Goal: Transaction & Acquisition: Book appointment/travel/reservation

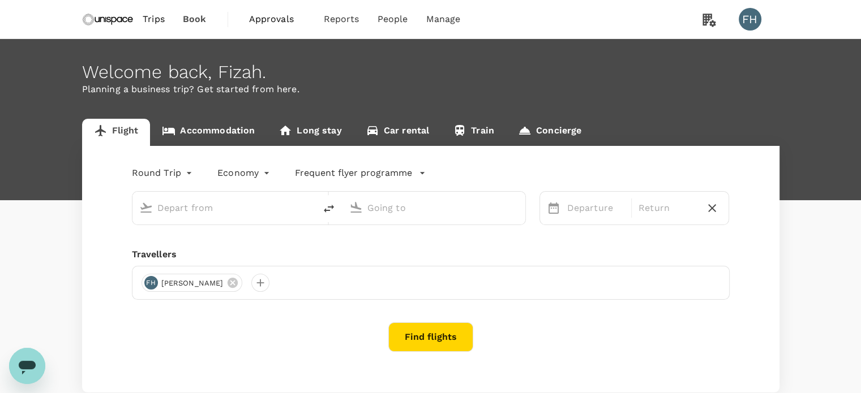
type input "[GEOGRAPHIC_DATA], [GEOGRAPHIC_DATA] (any)"
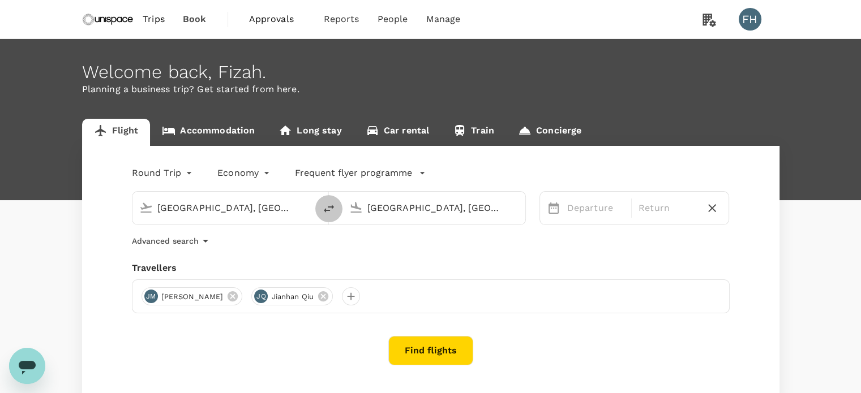
click at [332, 212] on icon "delete" at bounding box center [329, 209] width 14 height 14
type input "[GEOGRAPHIC_DATA], [GEOGRAPHIC_DATA] (any)"
click at [565, 212] on div "Departure" at bounding box center [596, 208] width 66 height 23
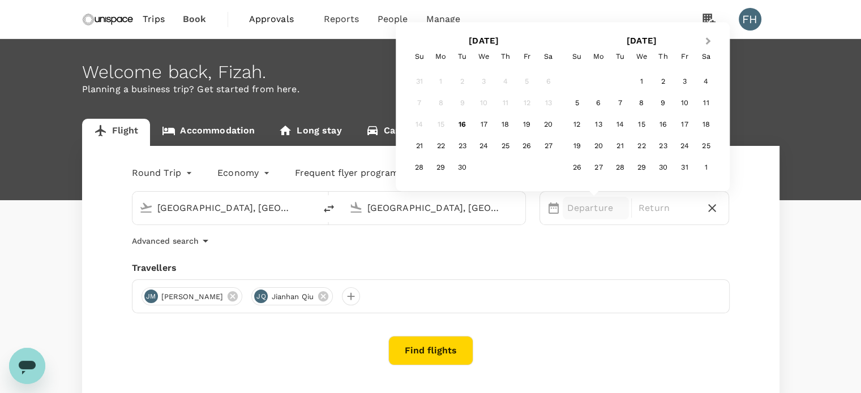
click at [708, 41] on span "Next Month" at bounding box center [708, 41] width 0 height 13
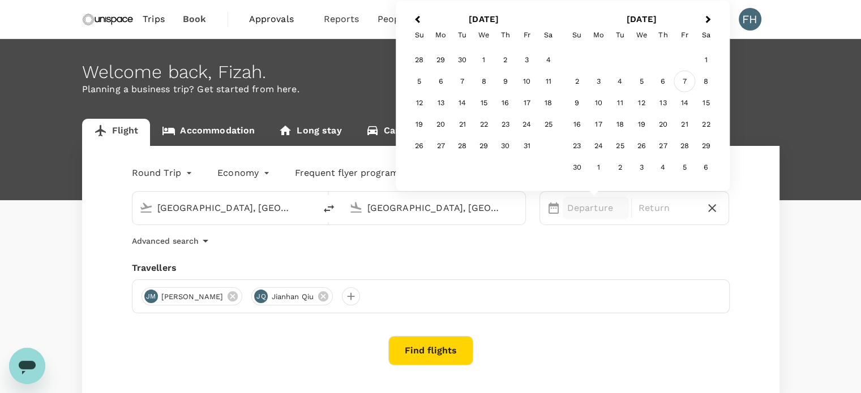
click at [683, 83] on div "7" at bounding box center [684, 82] width 22 height 22
click at [418, 104] on div "9" at bounding box center [420, 103] width 22 height 22
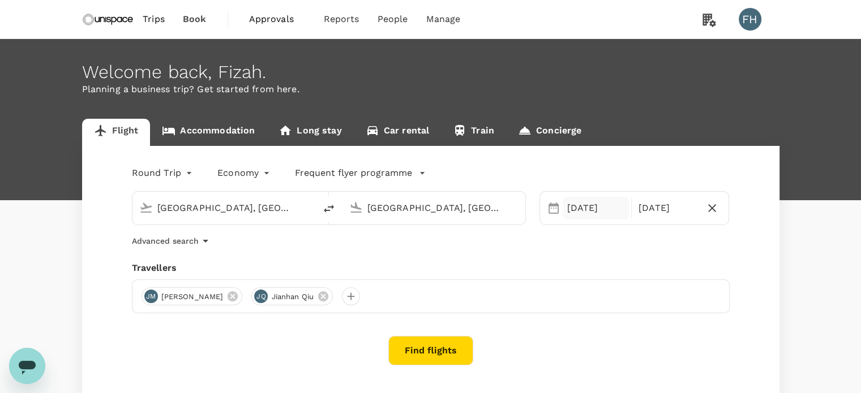
click at [599, 216] on div "[DATE]" at bounding box center [596, 208] width 66 height 23
click at [425, 263] on div "Travellers" at bounding box center [431, 268] width 598 height 14
click at [228, 296] on icon at bounding box center [233, 296] width 10 height 10
click at [217, 296] on icon at bounding box center [213, 296] width 10 height 10
click at [152, 302] on div at bounding box center [150, 296] width 18 height 18
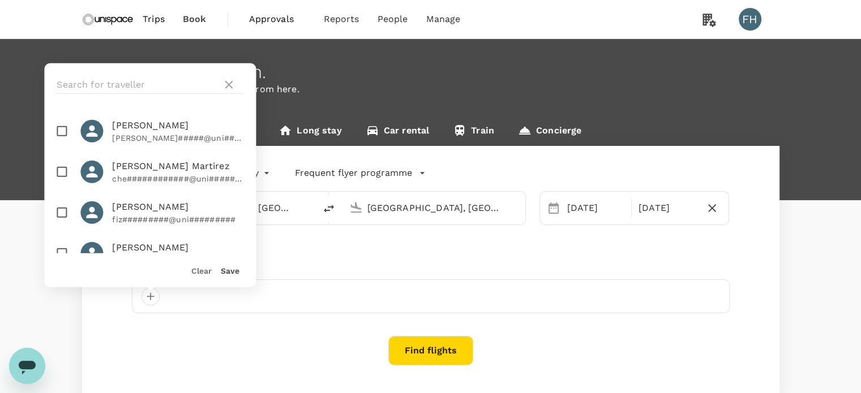
click at [66, 176] on input "checkbox" at bounding box center [62, 172] width 24 height 24
checkbox input "true"
click at [142, 83] on input "text" at bounding box center [137, 85] width 161 height 18
type input "p"
click at [231, 269] on button "Save" at bounding box center [230, 271] width 19 height 9
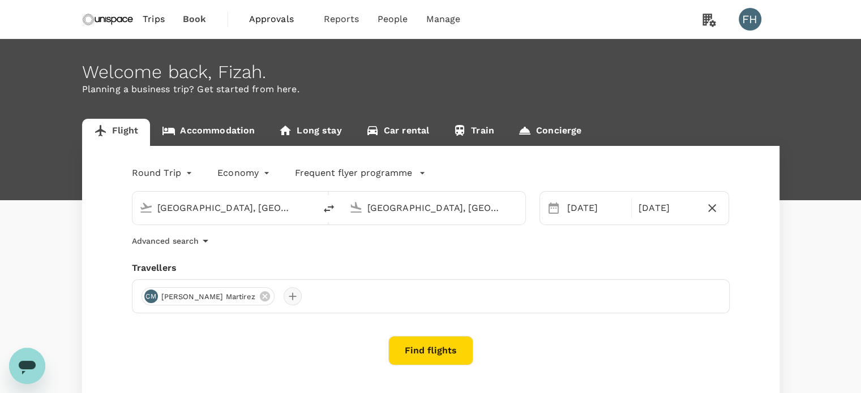
click at [284, 297] on div at bounding box center [293, 296] width 18 height 18
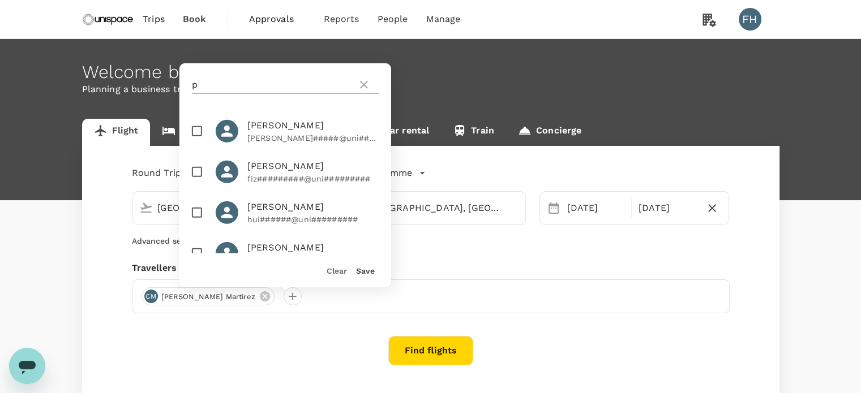
click at [242, 79] on input "p" at bounding box center [272, 85] width 161 height 18
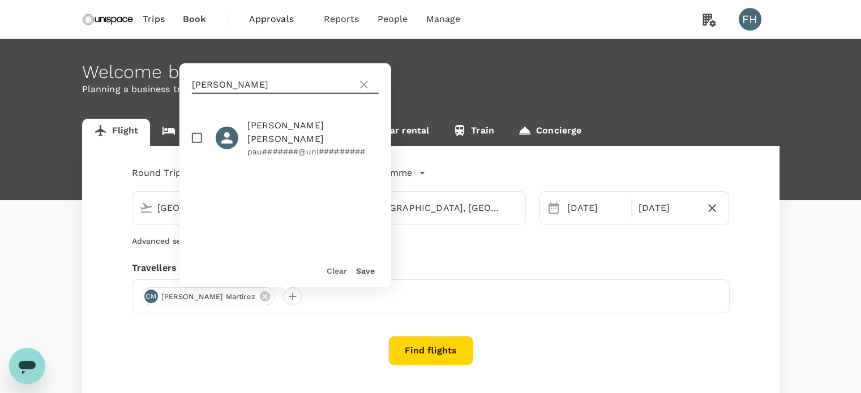
type input "[PERSON_NAME]"
click at [259, 131] on span "[PERSON_NAME] [PERSON_NAME]" at bounding box center [312, 132] width 131 height 27
checkbox input "true"
click at [356, 268] on button "Save" at bounding box center [365, 271] width 19 height 9
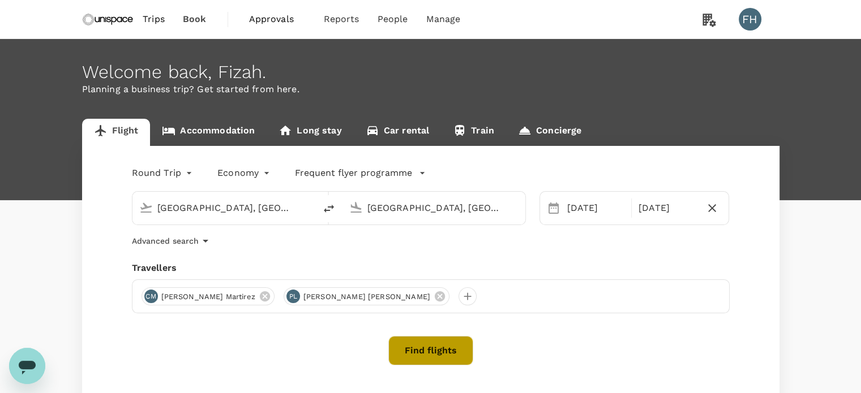
click at [408, 350] on button "Find flights" at bounding box center [430, 350] width 85 height 29
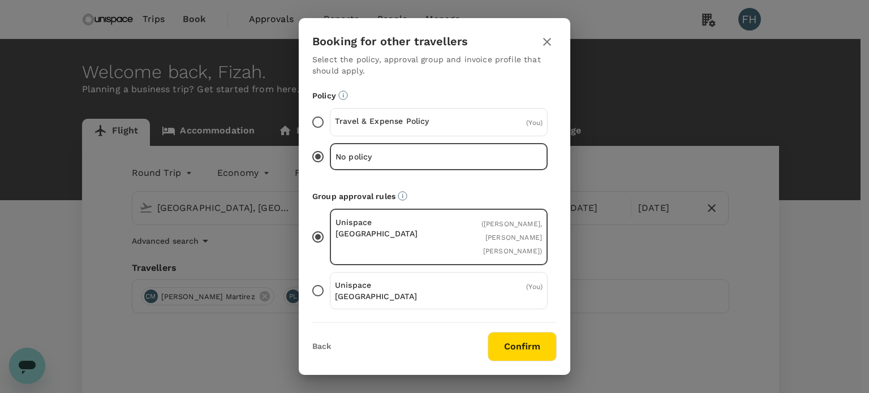
click at [555, 46] on button "button" at bounding box center [547, 41] width 19 height 19
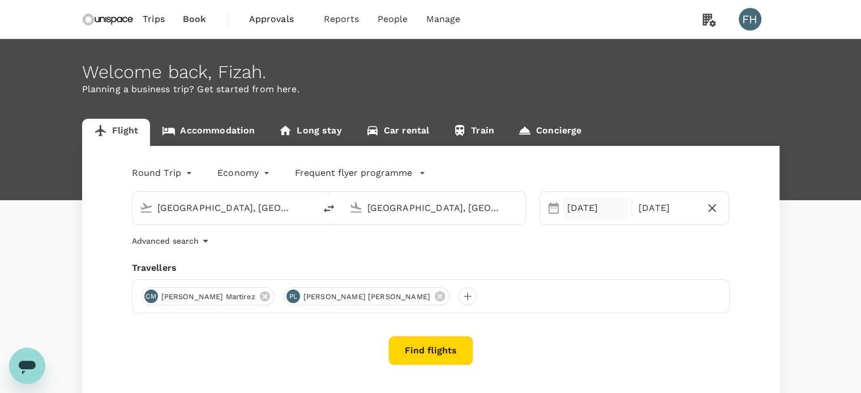
click at [598, 202] on div "[DATE]" at bounding box center [596, 208] width 66 height 23
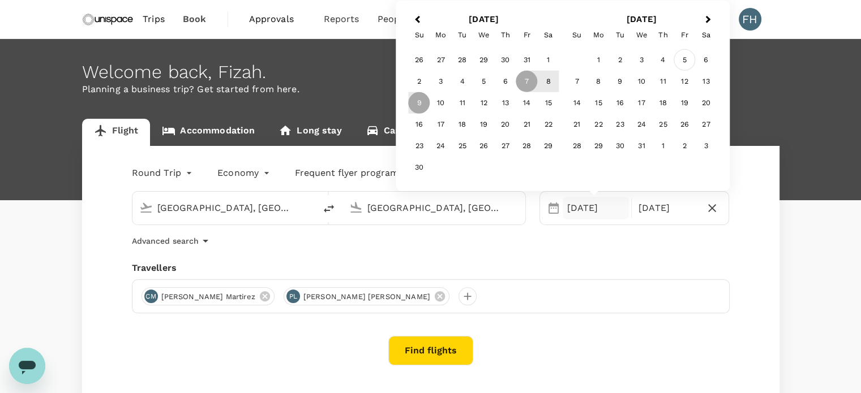
click at [690, 61] on div "5" at bounding box center [684, 60] width 22 height 22
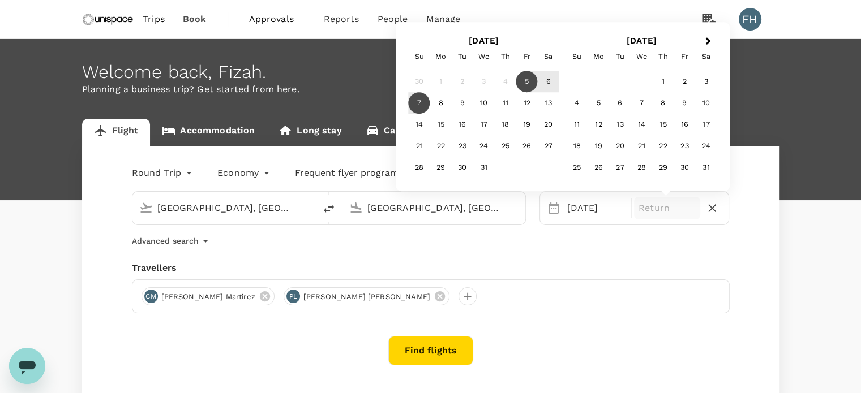
click at [414, 109] on div "7" at bounding box center [420, 104] width 22 height 22
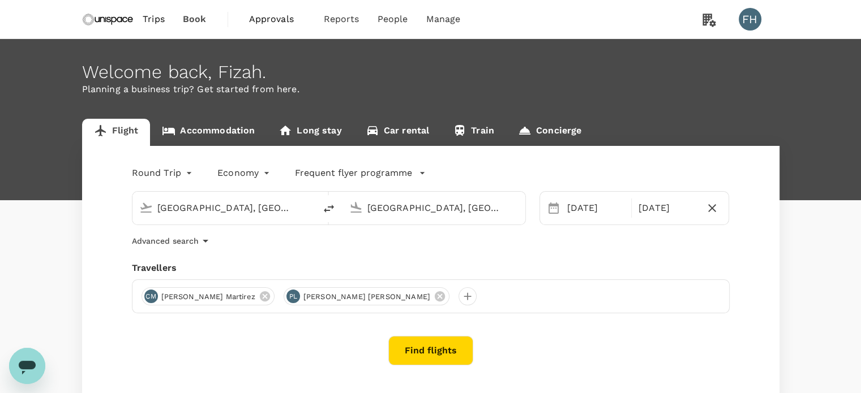
click at [455, 353] on button "Find flights" at bounding box center [430, 350] width 85 height 29
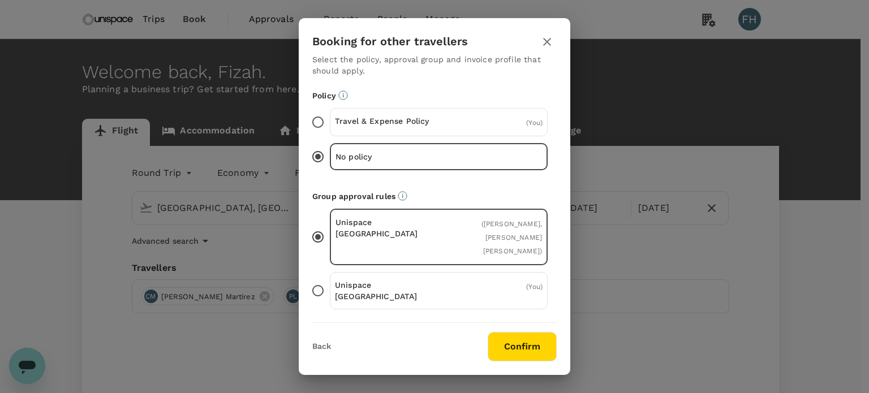
click at [418, 120] on p "Travel & Expense Policy" at bounding box center [387, 120] width 104 height 11
click at [330, 120] on input "Travel & Expense Policy ( You )" at bounding box center [318, 122] width 24 height 24
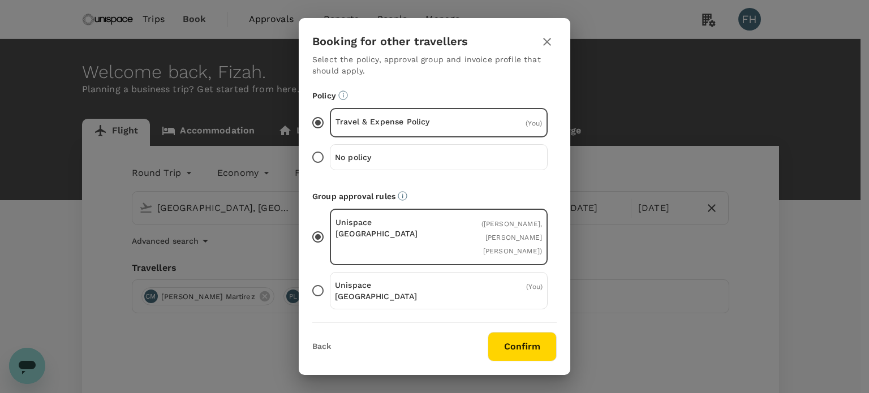
click at [445, 149] on div "No policy" at bounding box center [439, 157] width 218 height 26
click at [330, 149] on input "No policy" at bounding box center [318, 157] width 24 height 24
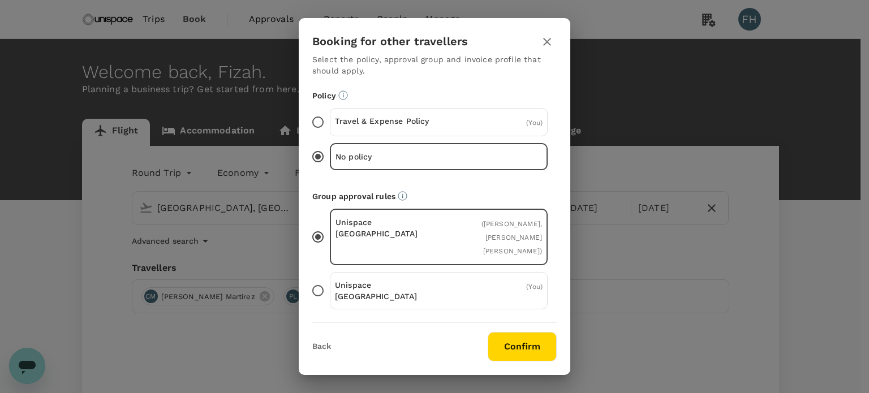
click at [450, 124] on div "Travel & Expense Policy ( You )" at bounding box center [439, 122] width 218 height 28
click at [330, 124] on input "Travel & Expense Policy ( You )" at bounding box center [318, 122] width 24 height 24
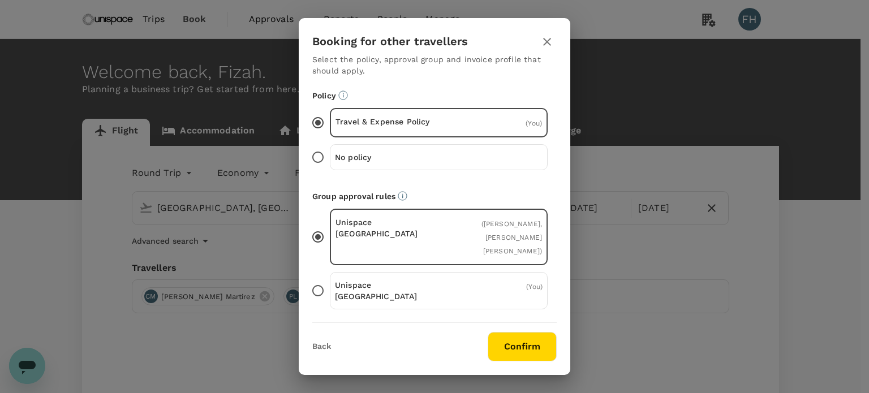
click at [517, 346] on button "Confirm" at bounding box center [522, 346] width 69 height 29
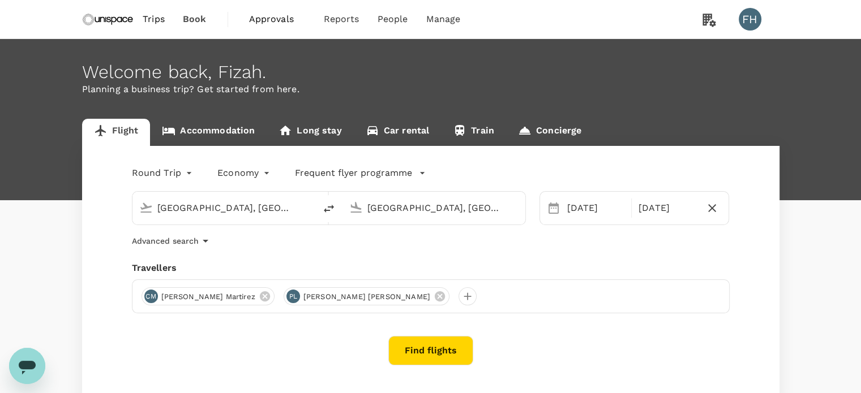
click at [419, 354] on button "Find flights" at bounding box center [430, 350] width 85 height 29
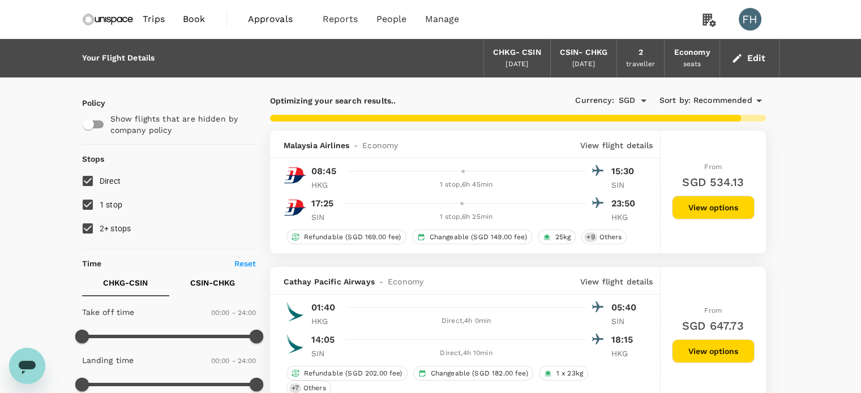
type input "1625"
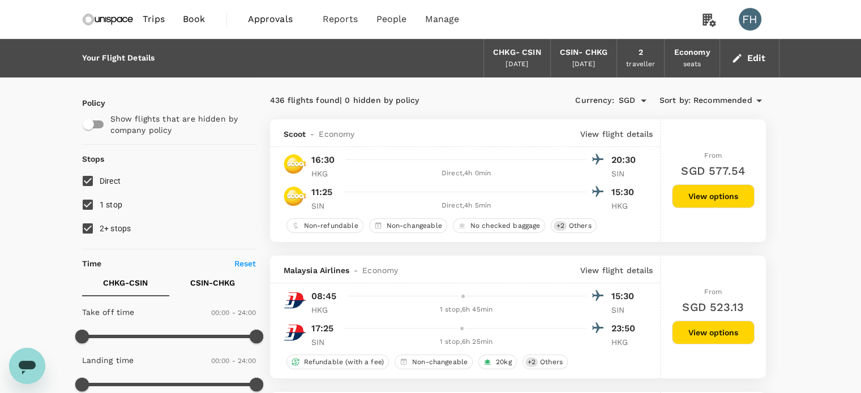
click at [104, 233] on span "2+ stops" at bounding box center [116, 228] width 32 height 9
click at [100, 233] on input "2+ stops" at bounding box center [88, 229] width 24 height 24
checkbox input "false"
click at [102, 204] on span "1 stop" at bounding box center [111, 204] width 23 height 9
click at [100, 204] on input "1 stop" at bounding box center [88, 205] width 24 height 24
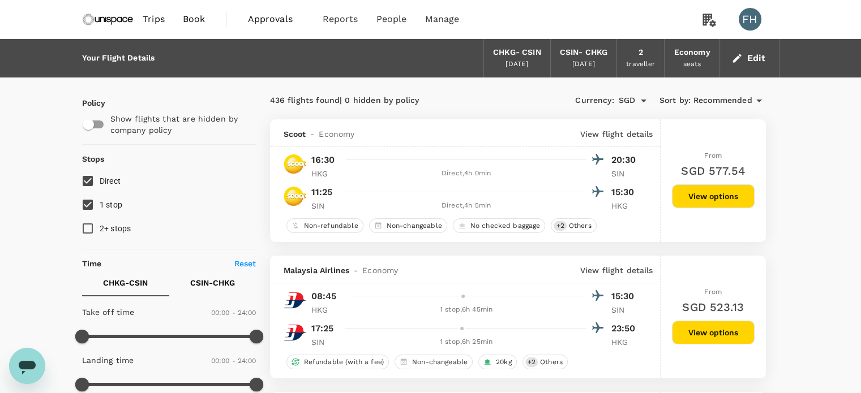
checkbox input "false"
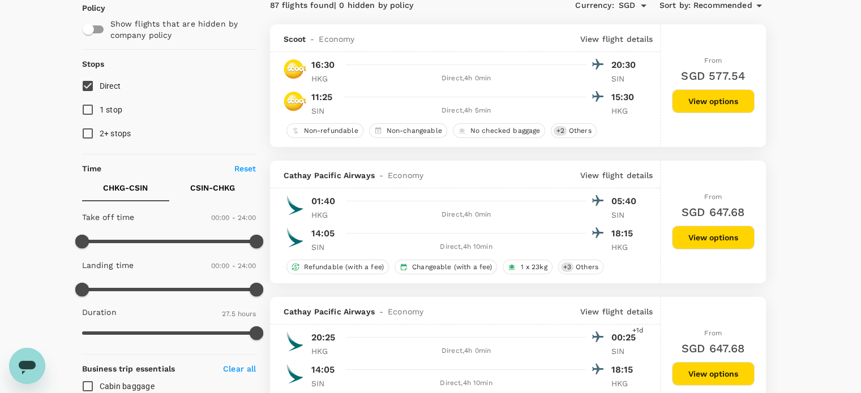
scroll to position [113, 0]
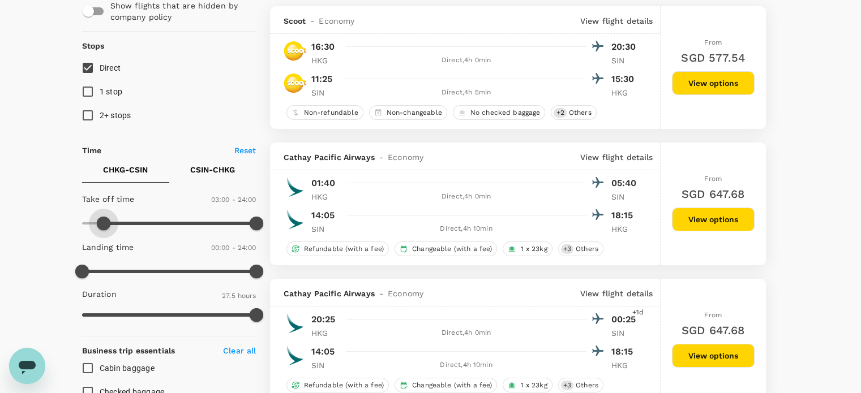
type input "120"
drag, startPoint x: 88, startPoint y: 225, endPoint x: 97, endPoint y: 231, distance: 10.5
click at [97, 230] on span at bounding box center [96, 224] width 14 height 14
type input "690"
drag, startPoint x: 244, startPoint y: 225, endPoint x: 135, endPoint y: 235, distance: 109.7
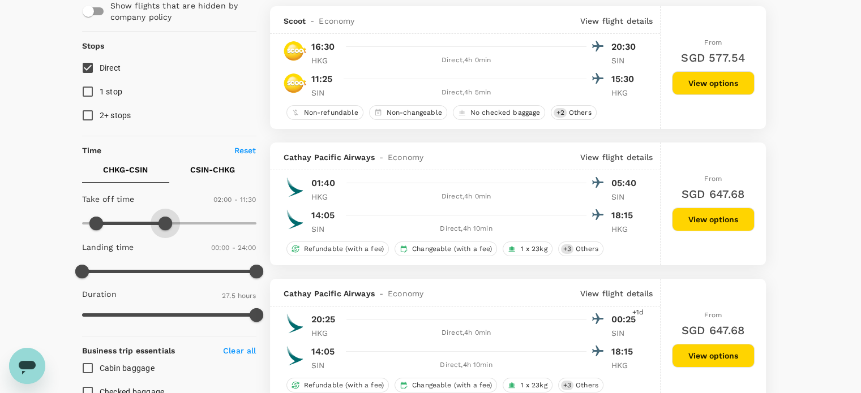
click at [166, 230] on span at bounding box center [165, 224] width 14 height 14
type input "420"
drag, startPoint x: 99, startPoint y: 226, endPoint x: 133, endPoint y: 229, distance: 34.1
click at [133, 229] on span at bounding box center [133, 224] width 14 height 14
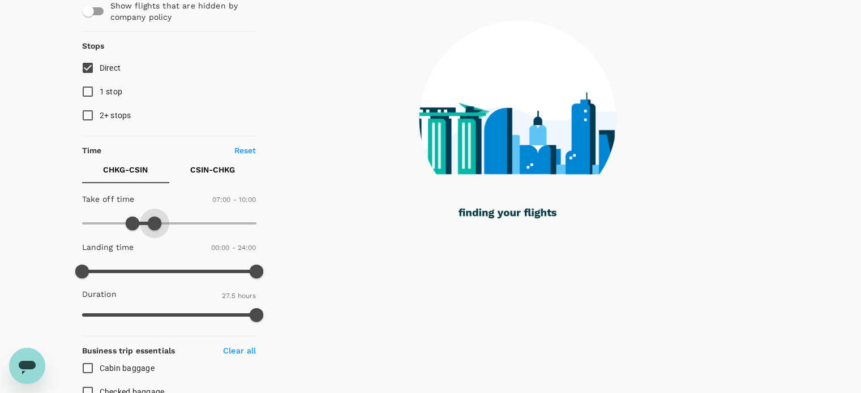
type input "630"
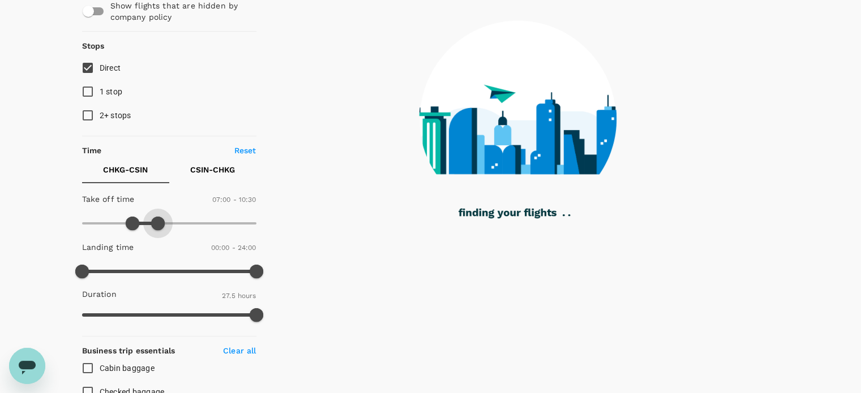
drag, startPoint x: 163, startPoint y: 226, endPoint x: 157, endPoint y: 228, distance: 5.9
click at [157, 228] on span at bounding box center [158, 224] width 14 height 14
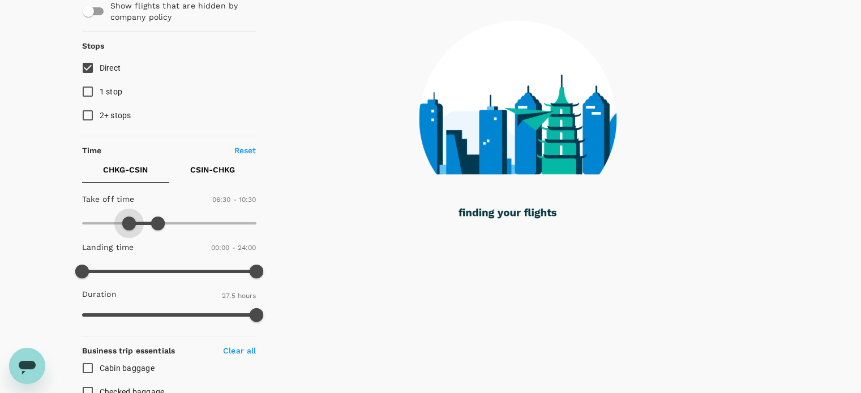
type input "360"
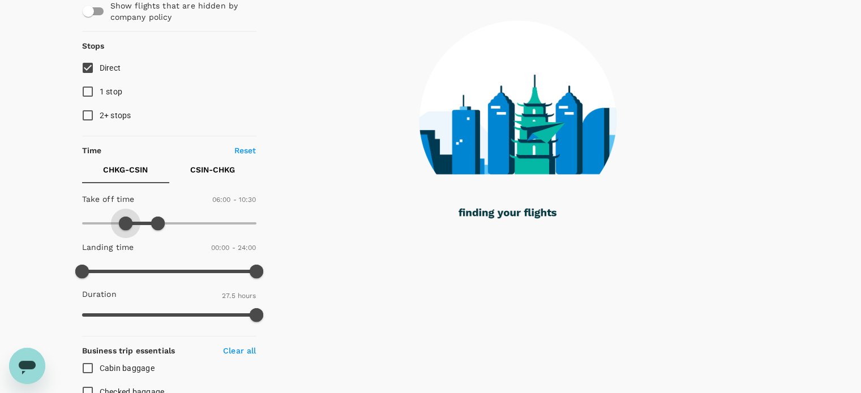
drag, startPoint x: 135, startPoint y: 226, endPoint x: 126, endPoint y: 224, distance: 8.7
click at [126, 224] on span at bounding box center [126, 224] width 14 height 14
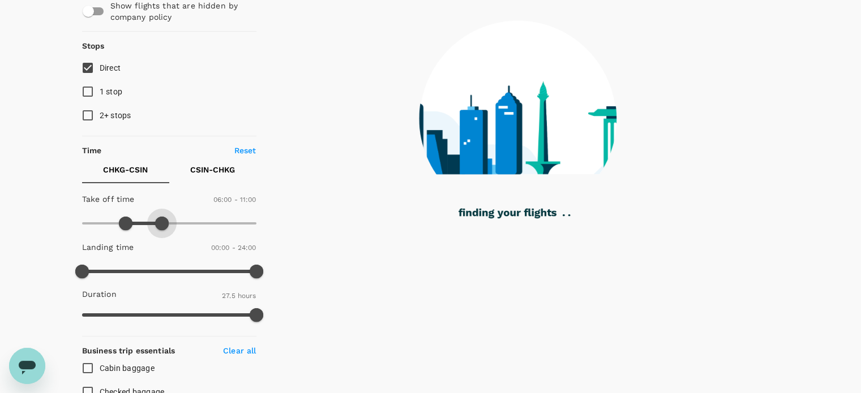
type input "630"
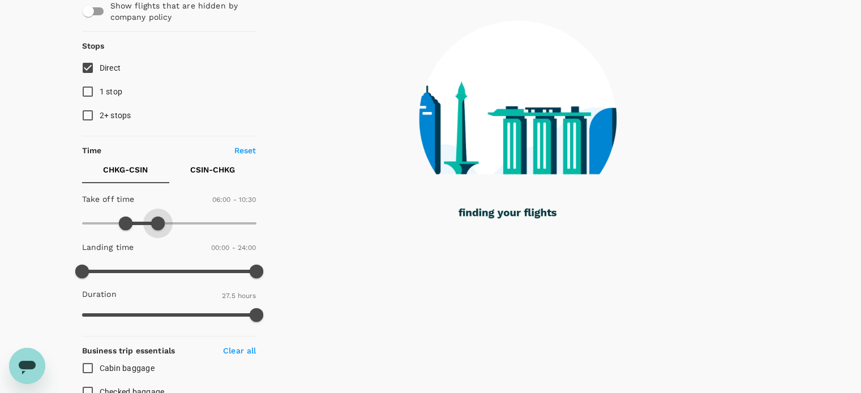
click at [159, 226] on span at bounding box center [158, 224] width 14 height 14
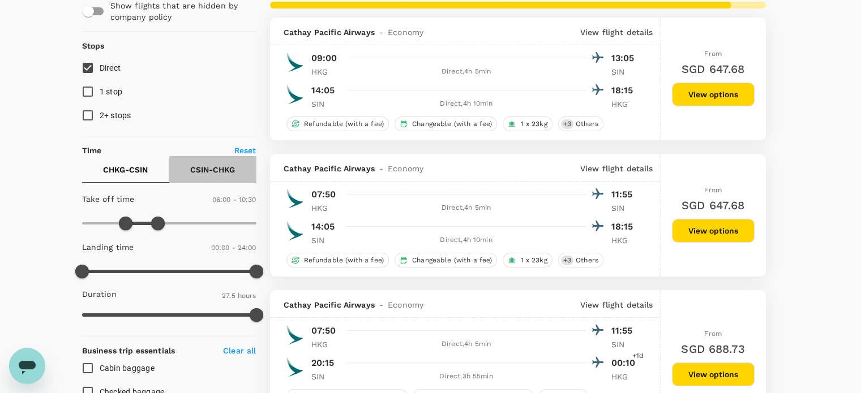
click at [239, 169] on button "CSIN - CHKG" at bounding box center [212, 169] width 87 height 27
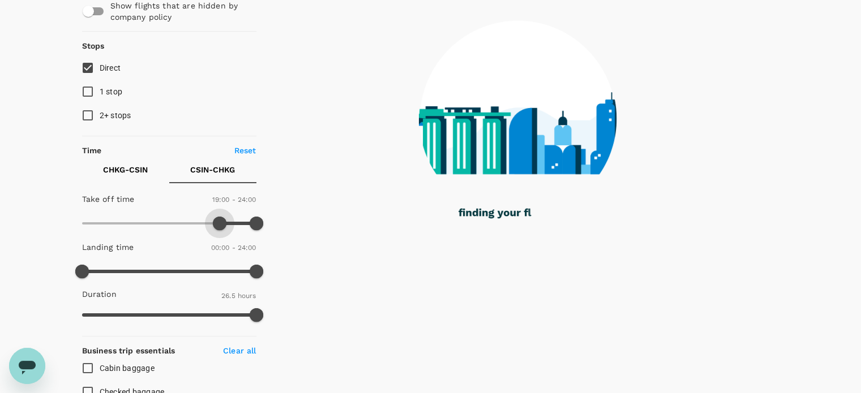
type input "1170"
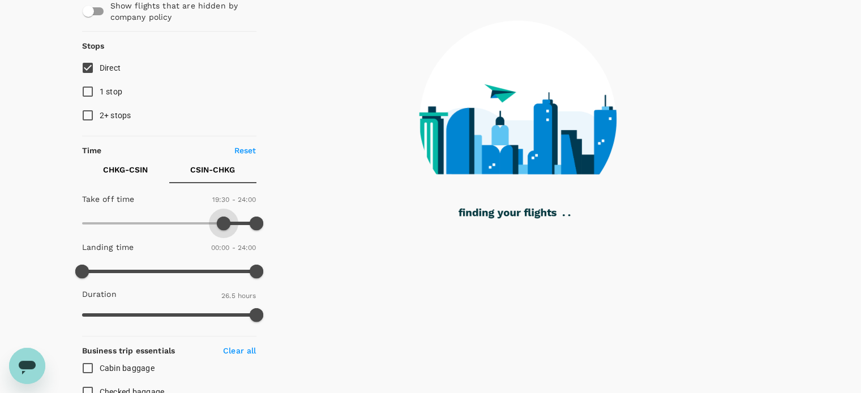
drag, startPoint x: 85, startPoint y: 218, endPoint x: 224, endPoint y: 233, distance: 139.4
click at [224, 230] on span at bounding box center [224, 224] width 14 height 14
